Goal: Task Accomplishment & Management: Use online tool/utility

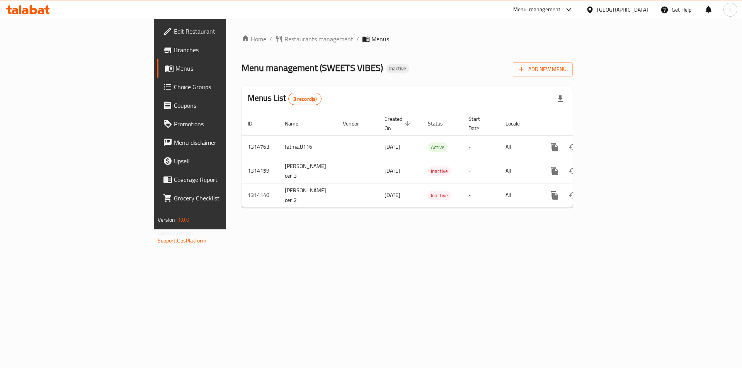
click at [435, 41] on ol "Home / Restaurants management / Menus" at bounding box center [406, 38] width 331 height 9
click at [566, 68] on span "Add New Menu" at bounding box center [543, 69] width 48 height 10
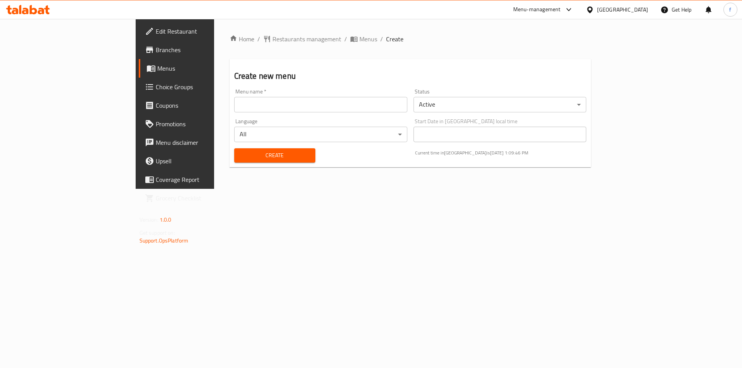
click at [287, 107] on input "text" at bounding box center [320, 104] width 173 height 15
type input "fatma.8116"
click at [240, 154] on span "Create" at bounding box center [274, 156] width 69 height 10
click at [283, 108] on input "text" at bounding box center [320, 104] width 173 height 15
type input "fatma.8116"
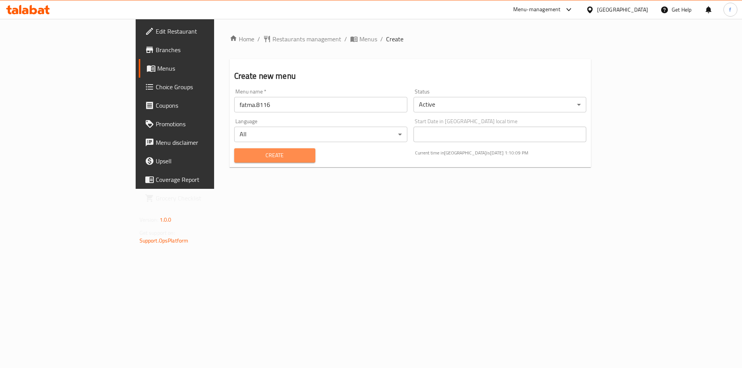
click at [240, 156] on span "Create" at bounding box center [274, 156] width 69 height 10
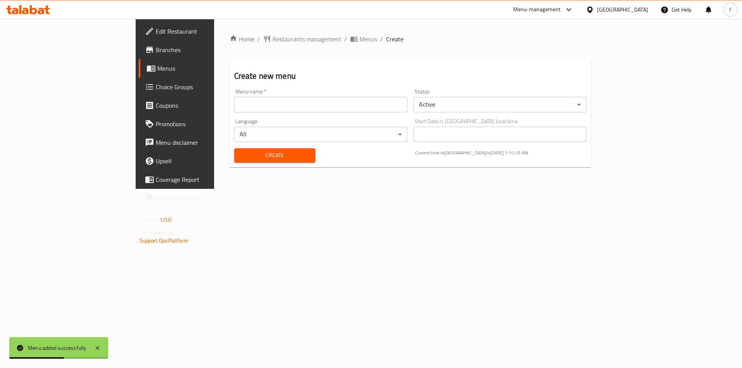
click at [157, 70] on span "Menus" at bounding box center [205, 68] width 96 height 9
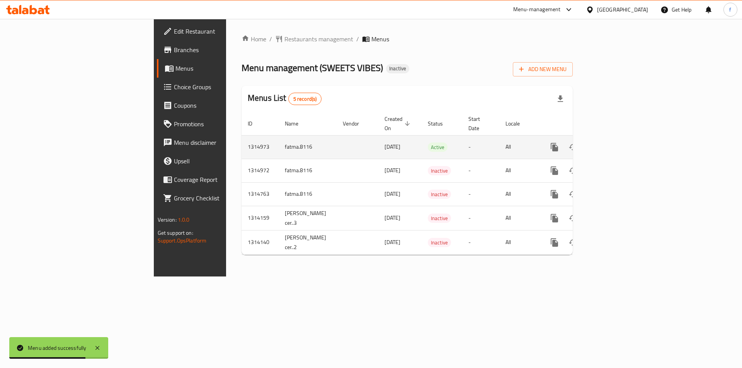
click at [614, 143] on icon "enhanced table" at bounding box center [609, 147] width 9 height 9
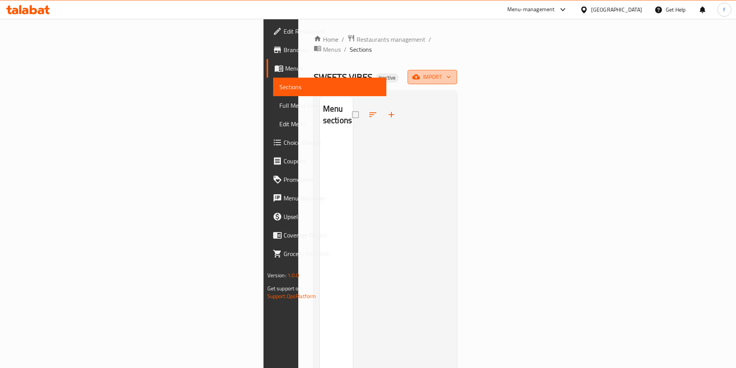
click at [452, 73] on icon "button" at bounding box center [449, 77] width 8 height 8
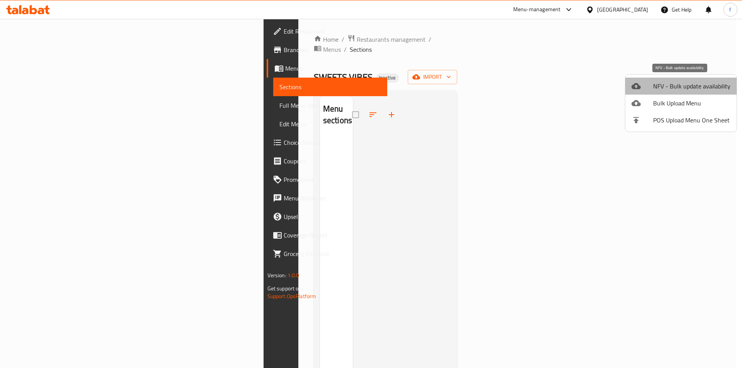
click at [702, 89] on span "NFV - Bulk update availability" at bounding box center [691, 85] width 77 height 9
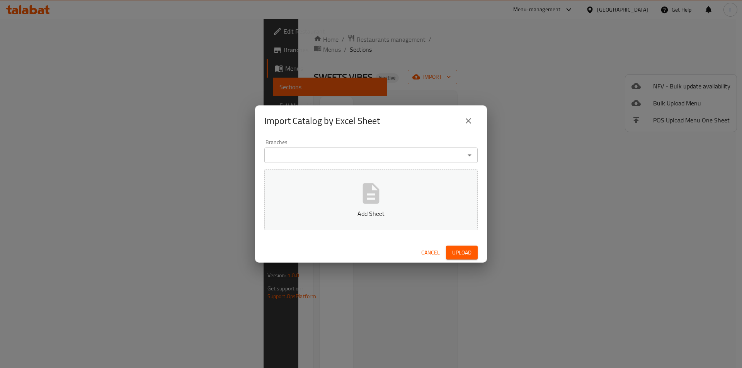
click at [702, 89] on div "Import Catalog by Excel Sheet Branches Branches Add Sheet Cancel Upload" at bounding box center [371, 184] width 742 height 368
click at [473, 252] on button "Upload" at bounding box center [462, 253] width 32 height 14
click at [389, 207] on button "Add Sheet" at bounding box center [370, 199] width 213 height 61
click at [467, 255] on span "Upload" at bounding box center [461, 253] width 19 height 10
click at [440, 161] on div "Branches" at bounding box center [370, 155] width 213 height 15
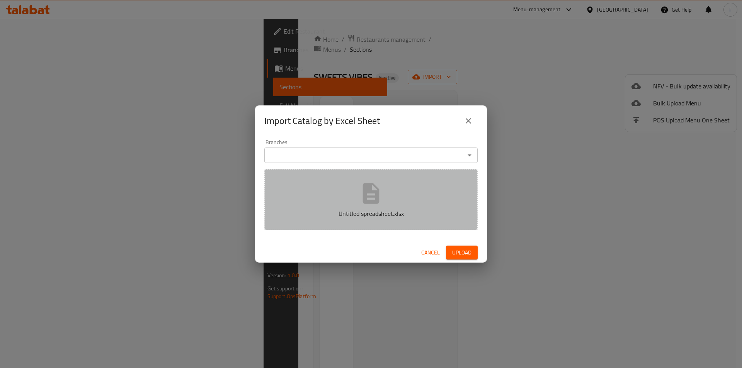
click at [429, 203] on button "Untitled spreadsheet.xlsx" at bounding box center [370, 199] width 213 height 61
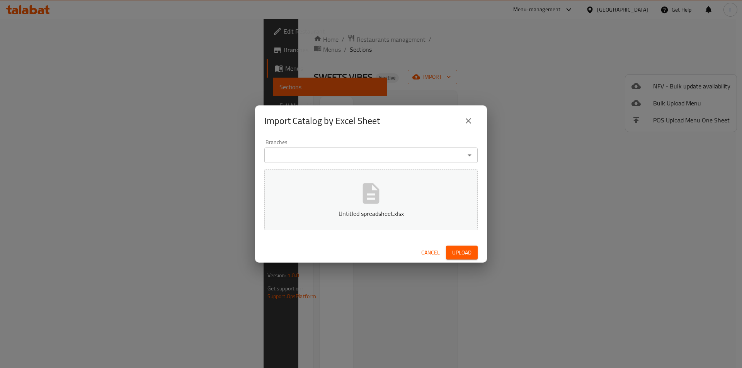
click at [463, 253] on span "Upload" at bounding box center [461, 253] width 19 height 10
click at [329, 175] on button "Untitled spreadsheet.xlsx" at bounding box center [370, 199] width 213 height 61
click at [397, 209] on p "Untitled spreadsheet.xlsx" at bounding box center [370, 213] width 189 height 9
click at [463, 246] on button "Upload" at bounding box center [462, 253] width 32 height 14
click at [472, 122] on icon "close" at bounding box center [467, 120] width 9 height 9
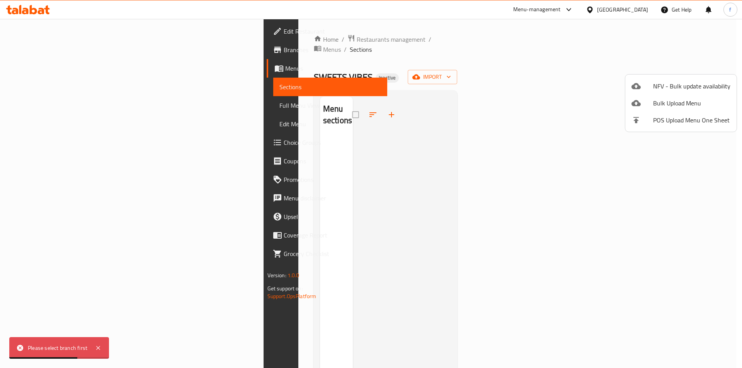
click at [494, 137] on div at bounding box center [371, 184] width 742 height 368
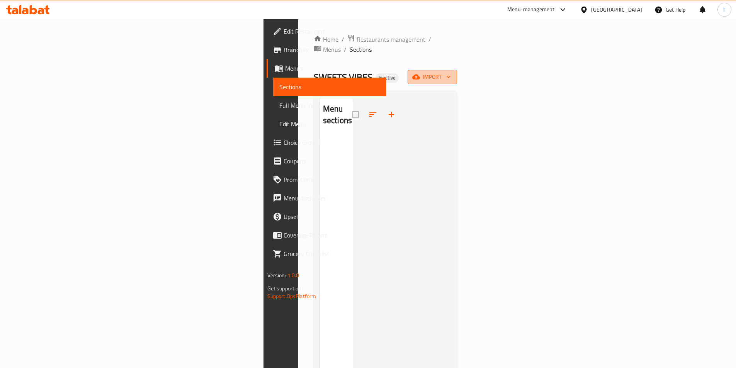
click at [451, 72] on span "import" at bounding box center [432, 77] width 37 height 10
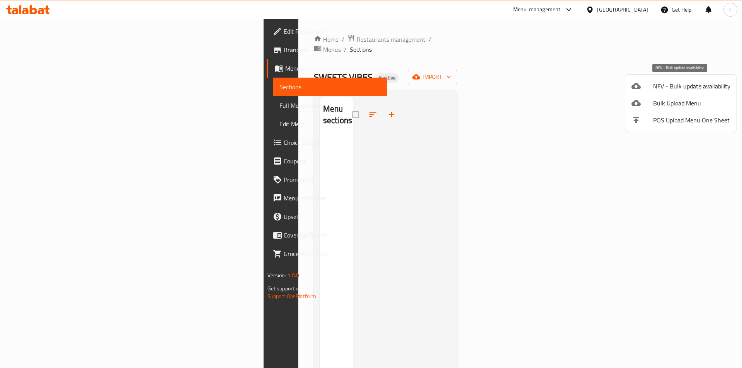
click at [685, 89] on span "NFV - Bulk update availability" at bounding box center [691, 85] width 77 height 9
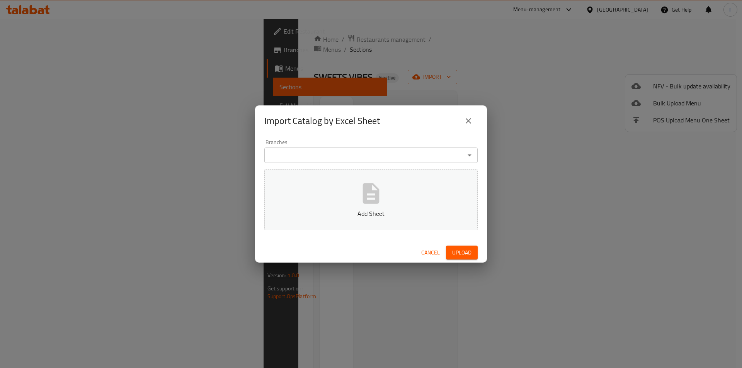
click at [377, 189] on icon "button" at bounding box center [371, 193] width 17 height 20
click at [462, 251] on span "Upload" at bounding box center [461, 253] width 19 height 10
click at [399, 158] on input "Branches" at bounding box center [364, 155] width 196 height 11
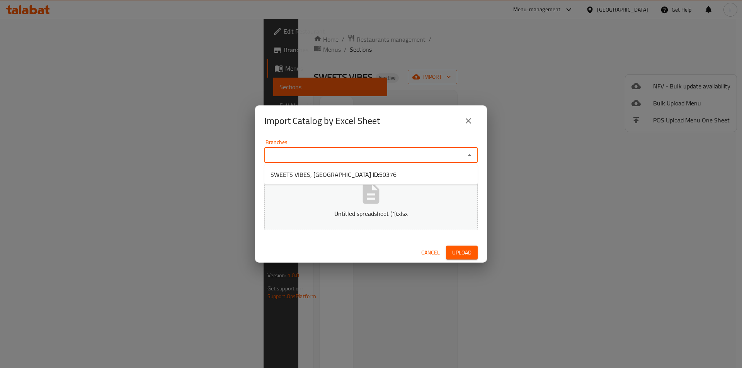
click at [445, 157] on input "Branches" at bounding box center [364, 155] width 196 height 11
click at [420, 176] on li "SWEETS VIBES, [GEOGRAPHIC_DATA] ID: 50376" at bounding box center [370, 175] width 213 height 14
type input "SWEETS VIBES, [GEOGRAPHIC_DATA]"
click at [470, 255] on span "Upload" at bounding box center [461, 253] width 19 height 10
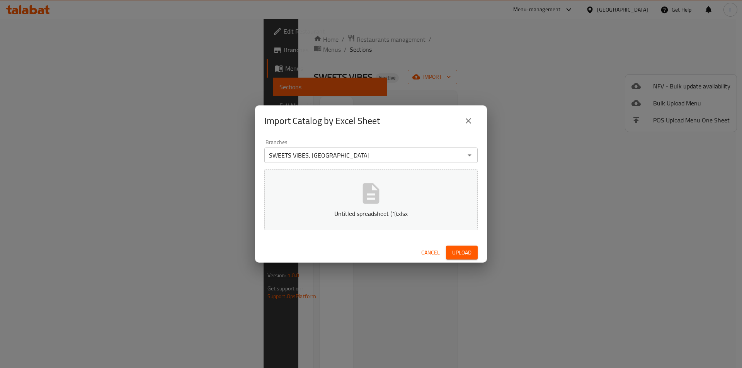
click at [455, 156] on input "SWEETS VIBES, [GEOGRAPHIC_DATA]" at bounding box center [364, 155] width 196 height 11
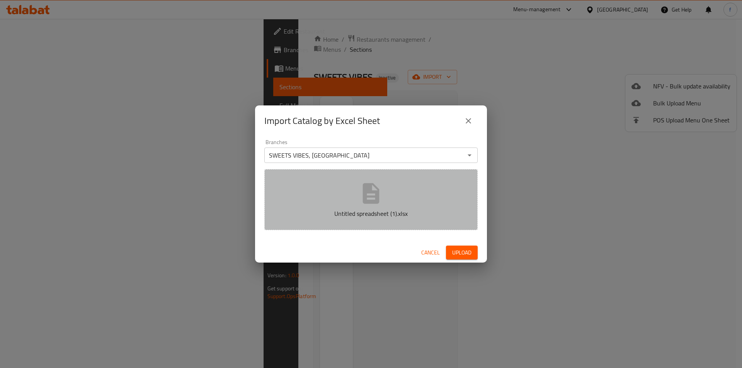
click at [361, 188] on icon "button" at bounding box center [370, 193] width 25 height 25
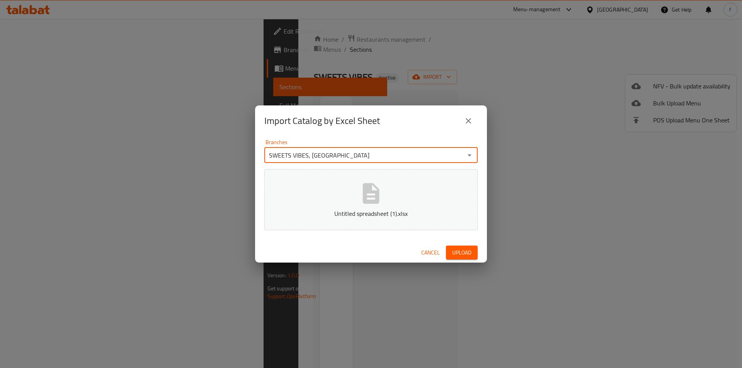
click at [390, 159] on input "SWEETS VIBES, [GEOGRAPHIC_DATA]" at bounding box center [364, 155] width 196 height 11
click at [390, 153] on input "SWEETS VIBES, [GEOGRAPHIC_DATA]" at bounding box center [364, 155] width 196 height 11
click at [471, 157] on icon "Open" at bounding box center [469, 155] width 9 height 9
click at [450, 175] on li "SWEETS VIBES, [GEOGRAPHIC_DATA] ID: 50376" at bounding box center [370, 175] width 213 height 14
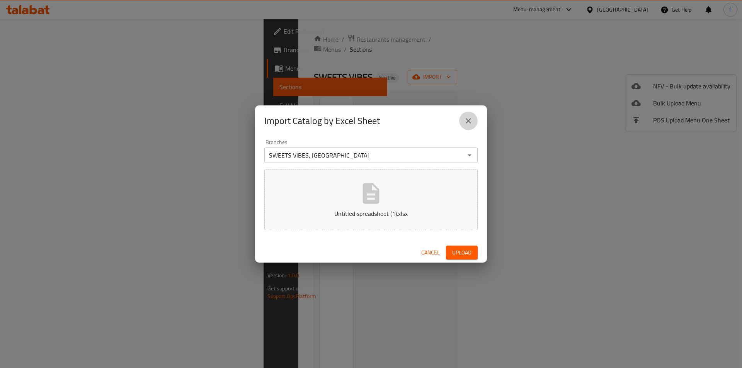
click at [469, 123] on icon "close" at bounding box center [467, 120] width 9 height 9
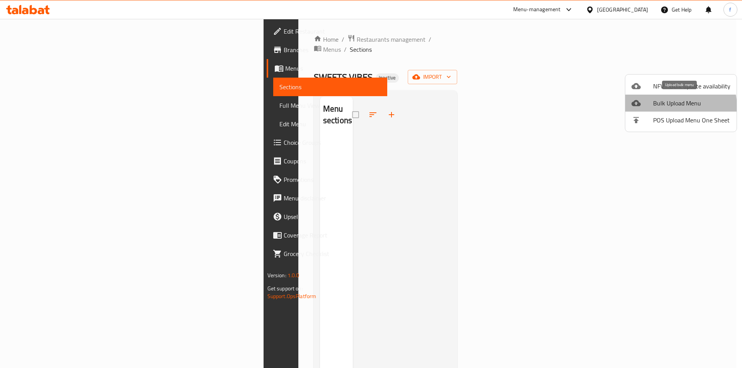
click at [658, 108] on span "Bulk Upload Menu" at bounding box center [691, 102] width 77 height 9
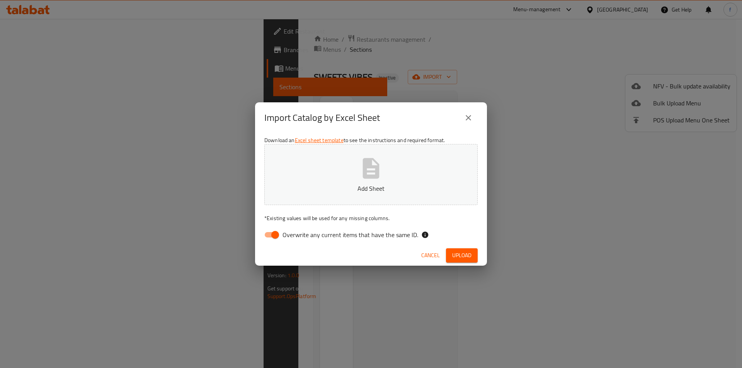
click at [426, 183] on button "Add Sheet" at bounding box center [370, 174] width 213 height 61
click at [462, 258] on span "Upload" at bounding box center [461, 256] width 19 height 10
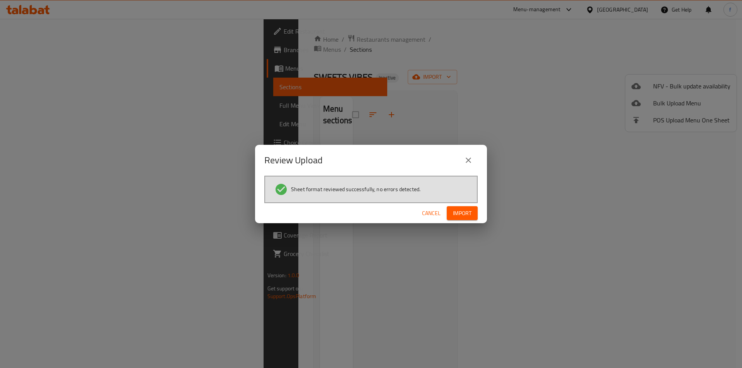
click at [468, 215] on span "Import" at bounding box center [462, 214] width 19 height 10
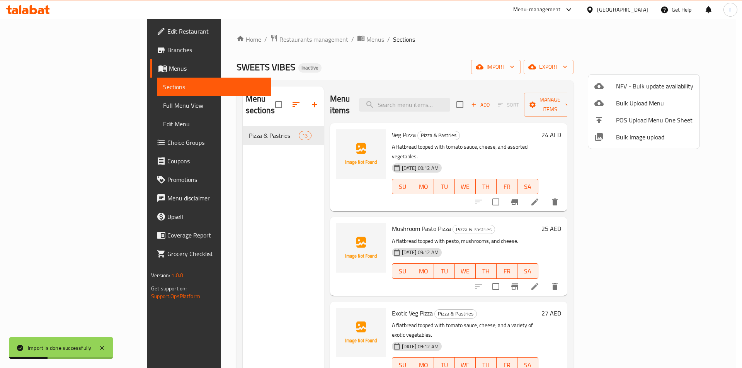
click at [621, 37] on div at bounding box center [371, 184] width 742 height 368
